Goal: Task Accomplishment & Management: Manage account settings

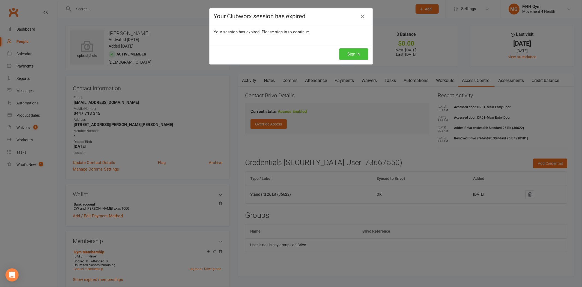
click at [339, 49] on button "Sign In" at bounding box center [353, 53] width 29 height 11
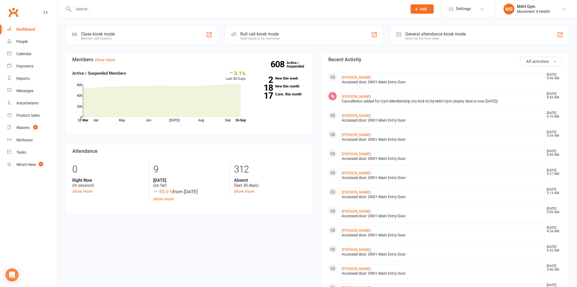
click at [137, 10] on input "text" at bounding box center [238, 9] width 332 height 8
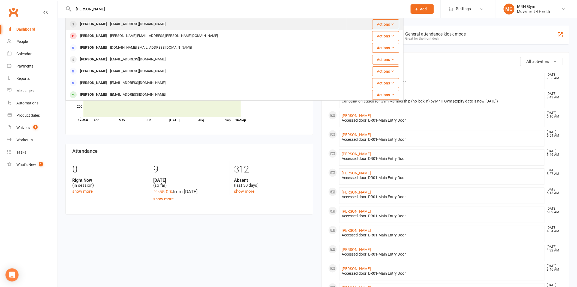
type input "[PERSON_NAME]"
click at [117, 22] on div "[EMAIL_ADDRESS][DOMAIN_NAME]" at bounding box center [138, 24] width 59 height 8
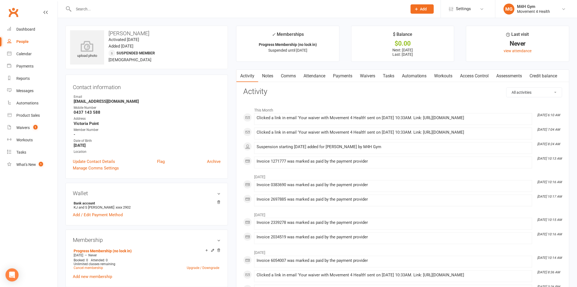
click at [269, 72] on link "Notes" at bounding box center [267, 76] width 19 height 13
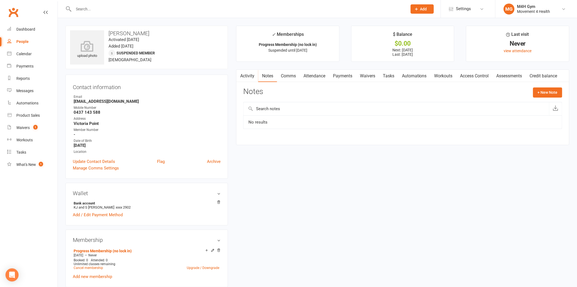
click at [249, 76] on link "Activity" at bounding box center [248, 76] width 22 height 13
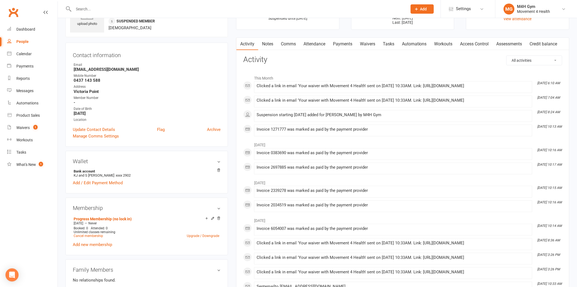
scroll to position [212, 0]
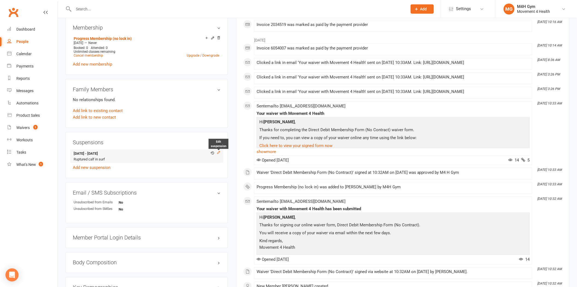
click at [219, 153] on icon at bounding box center [219, 152] width 4 height 4
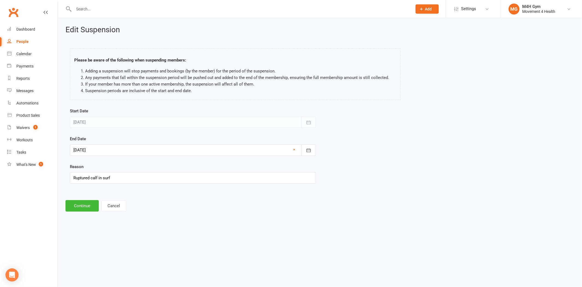
click at [132, 149] on div at bounding box center [193, 149] width 246 height 11
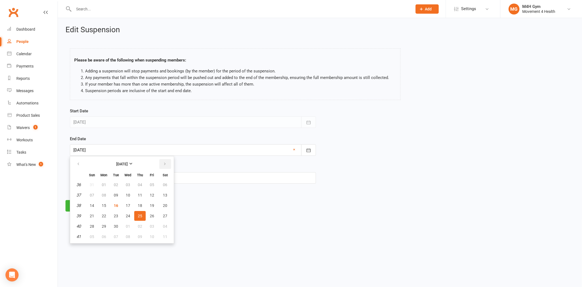
click at [163, 165] on icon "button" at bounding box center [165, 164] width 4 height 4
click at [138, 195] on span "09" at bounding box center [140, 195] width 4 height 4
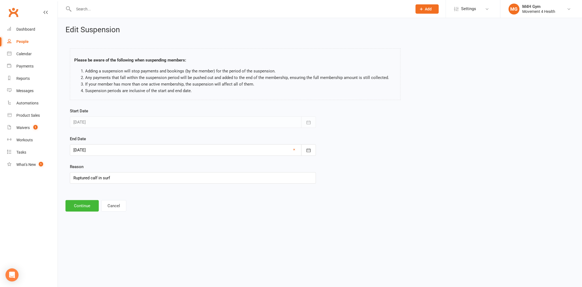
click at [120, 154] on div at bounding box center [193, 149] width 246 height 11
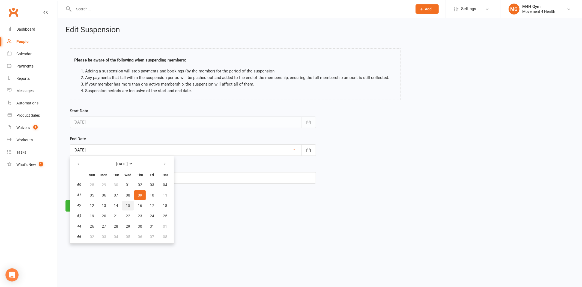
click at [126, 205] on span "15" at bounding box center [128, 205] width 4 height 4
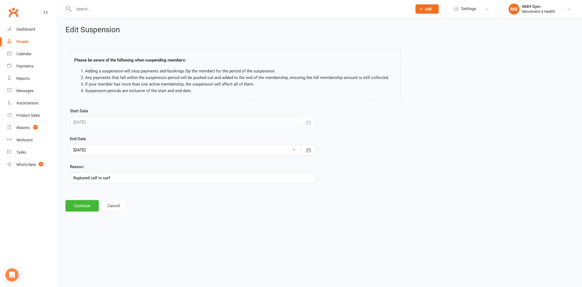
click at [104, 151] on div at bounding box center [193, 149] width 246 height 11
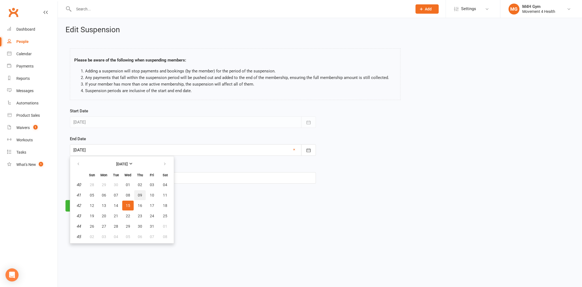
click at [138, 193] on span "09" at bounding box center [140, 195] width 4 height 4
type input "09 Oct 2025"
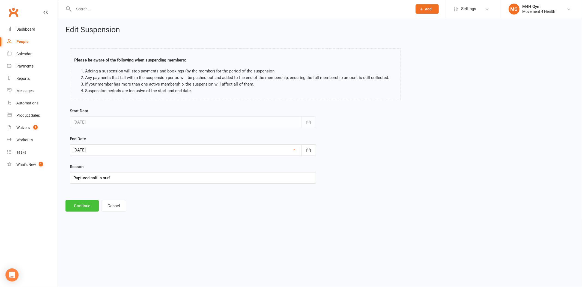
click at [91, 201] on button "Continue" at bounding box center [82, 205] width 33 height 11
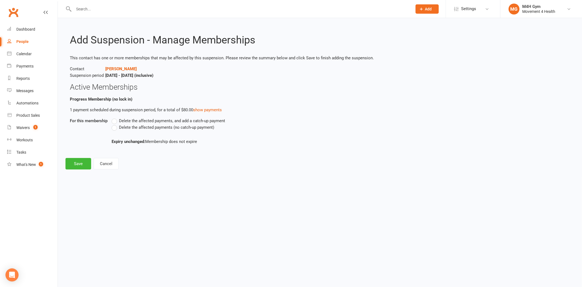
click at [138, 126] on span "Delete the affected payments (no catch-up payment)" at bounding box center [166, 127] width 95 height 6
click at [115, 124] on input "Delete the affected payments (no catch-up payment)" at bounding box center [114, 124] width 4 height 0
click at [80, 159] on button "Save" at bounding box center [79, 163] width 26 height 11
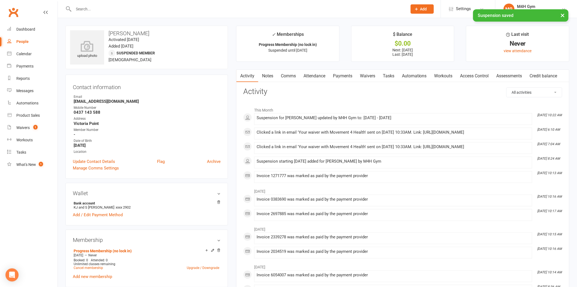
click at [132, 34] on h3 "Kevin Chantler" at bounding box center [146, 33] width 153 height 6
copy h3 "Kevin Chantler"
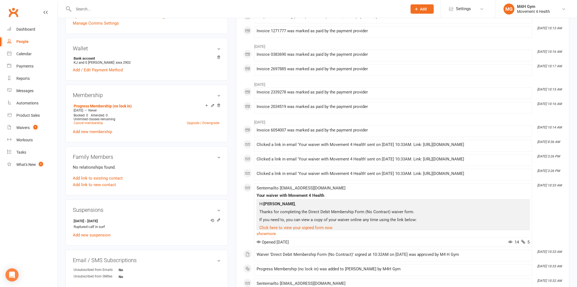
scroll to position [151, 0]
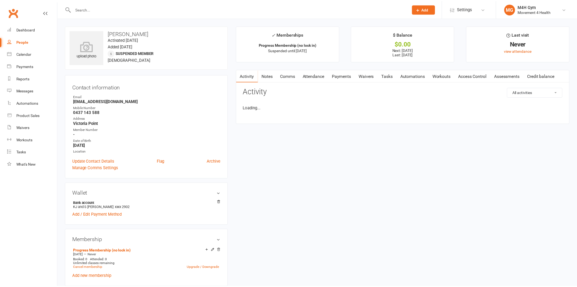
scroll to position [151, 0]
